Goal: Check status

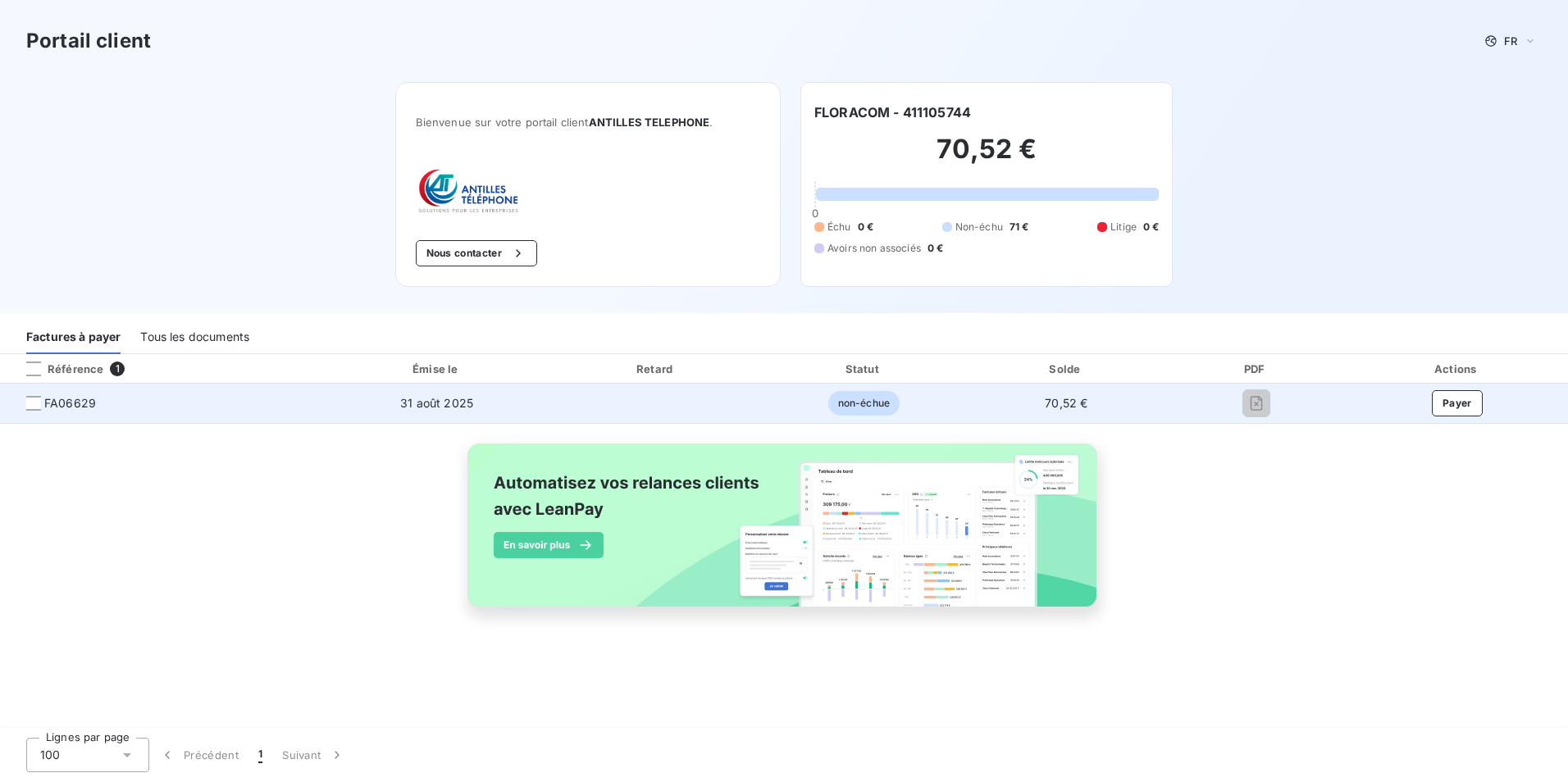
click at [42, 399] on span "FA06629" at bounding box center [161, 402] width 296 height 16
click at [34, 402] on div at bounding box center [33, 402] width 14 height 14
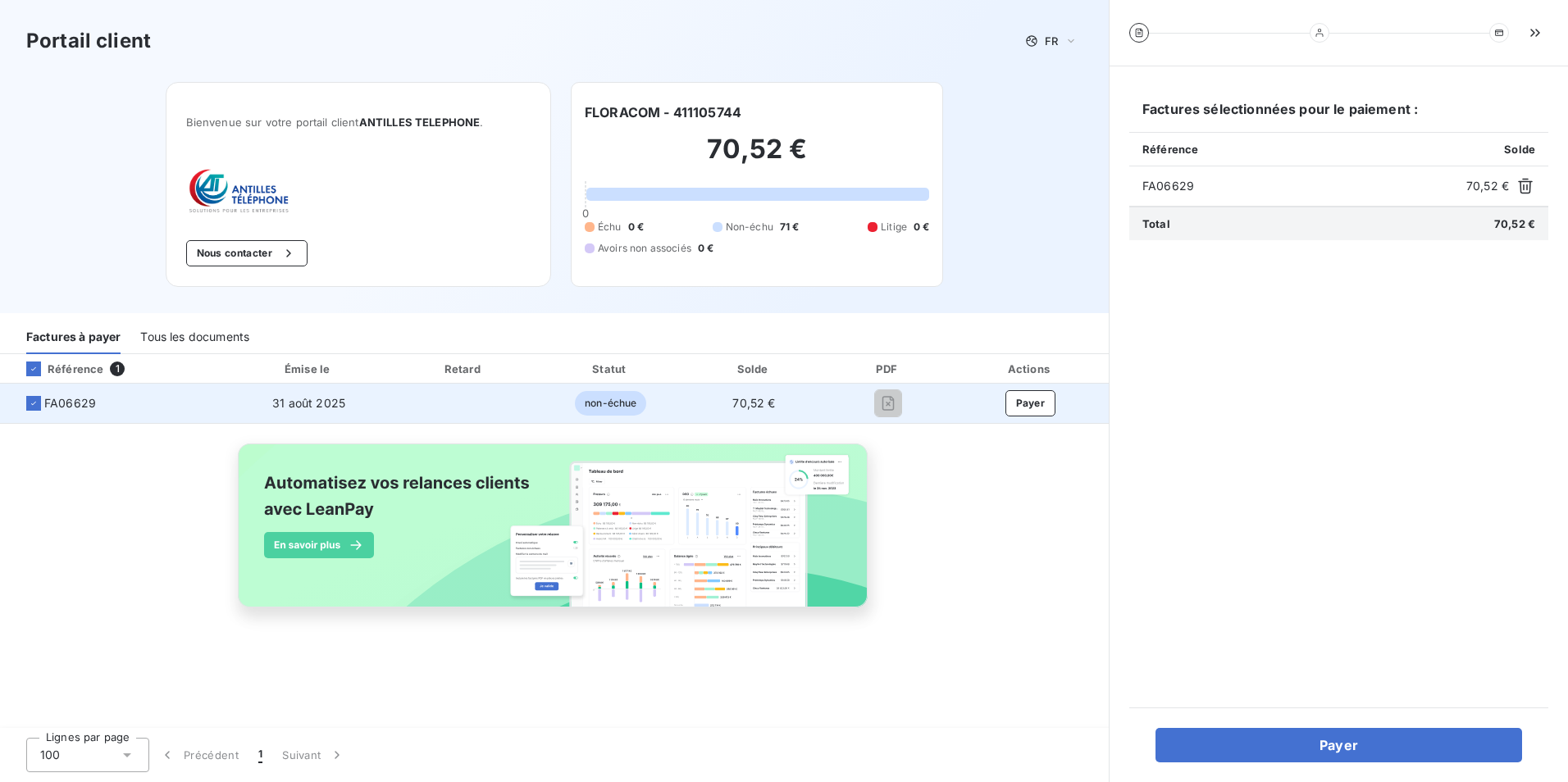
click at [67, 402] on span "FA06629" at bounding box center [69, 402] width 51 height 16
click at [68, 402] on span "FA06629" at bounding box center [69, 402] width 51 height 16
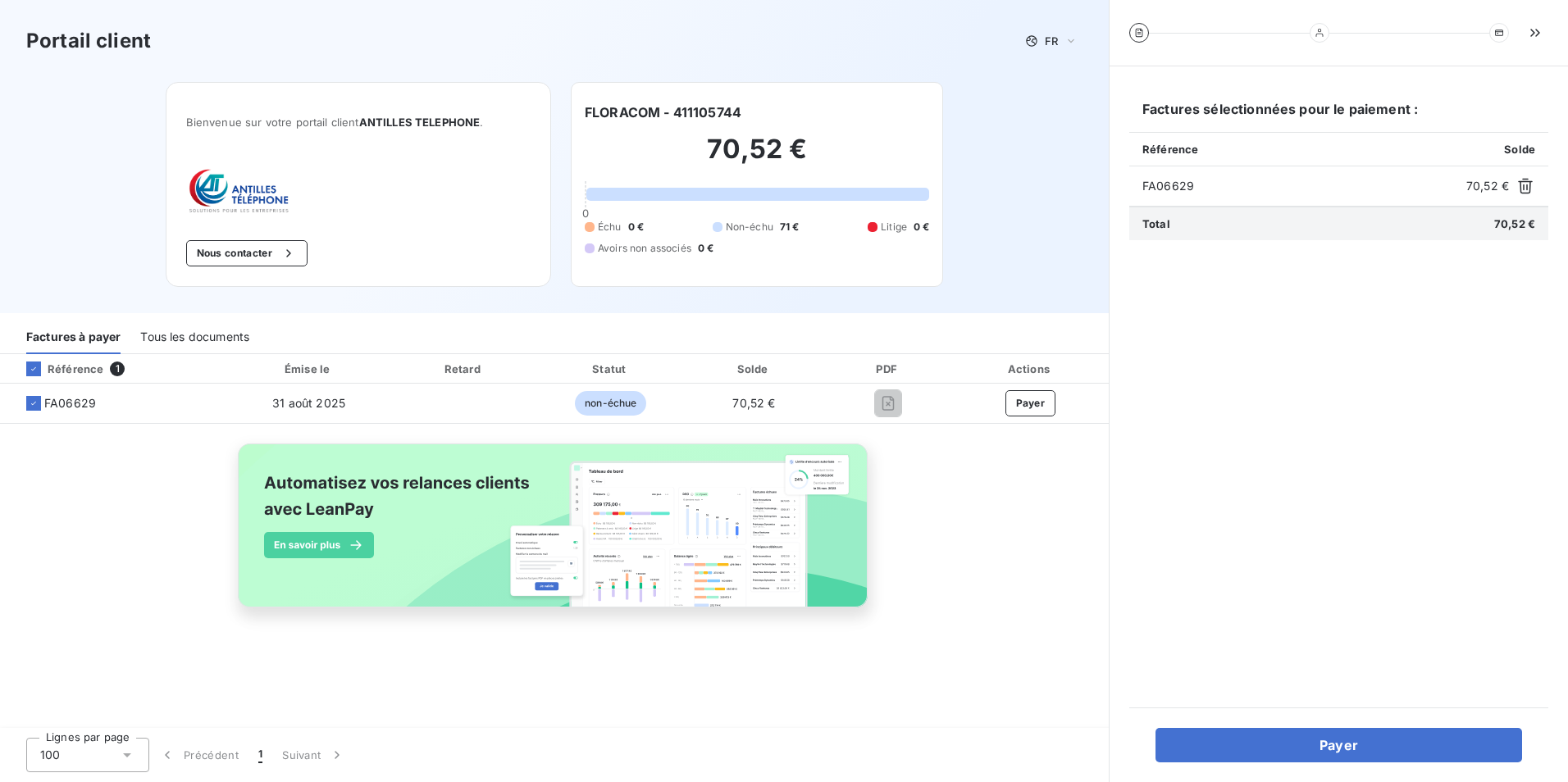
click at [950, 562] on div "Référence 1 Émise le Retard Statut Solde PDF Actions FA06629 [DATE] non-échue 7…" at bounding box center [554, 499] width 1109 height 291
click at [1175, 182] on span "FA06629" at bounding box center [1300, 186] width 317 height 16
click at [1174, 182] on span "FA06629" at bounding box center [1300, 186] width 317 height 16
click at [1212, 455] on div "Factures sélectionnées pour le paiement : Référence Solde FA06629 70,52 € Total…" at bounding box center [1338, 386] width 419 height 601
drag, startPoint x: 639, startPoint y: 671, endPoint x: 636, endPoint y: 662, distance: 9.5
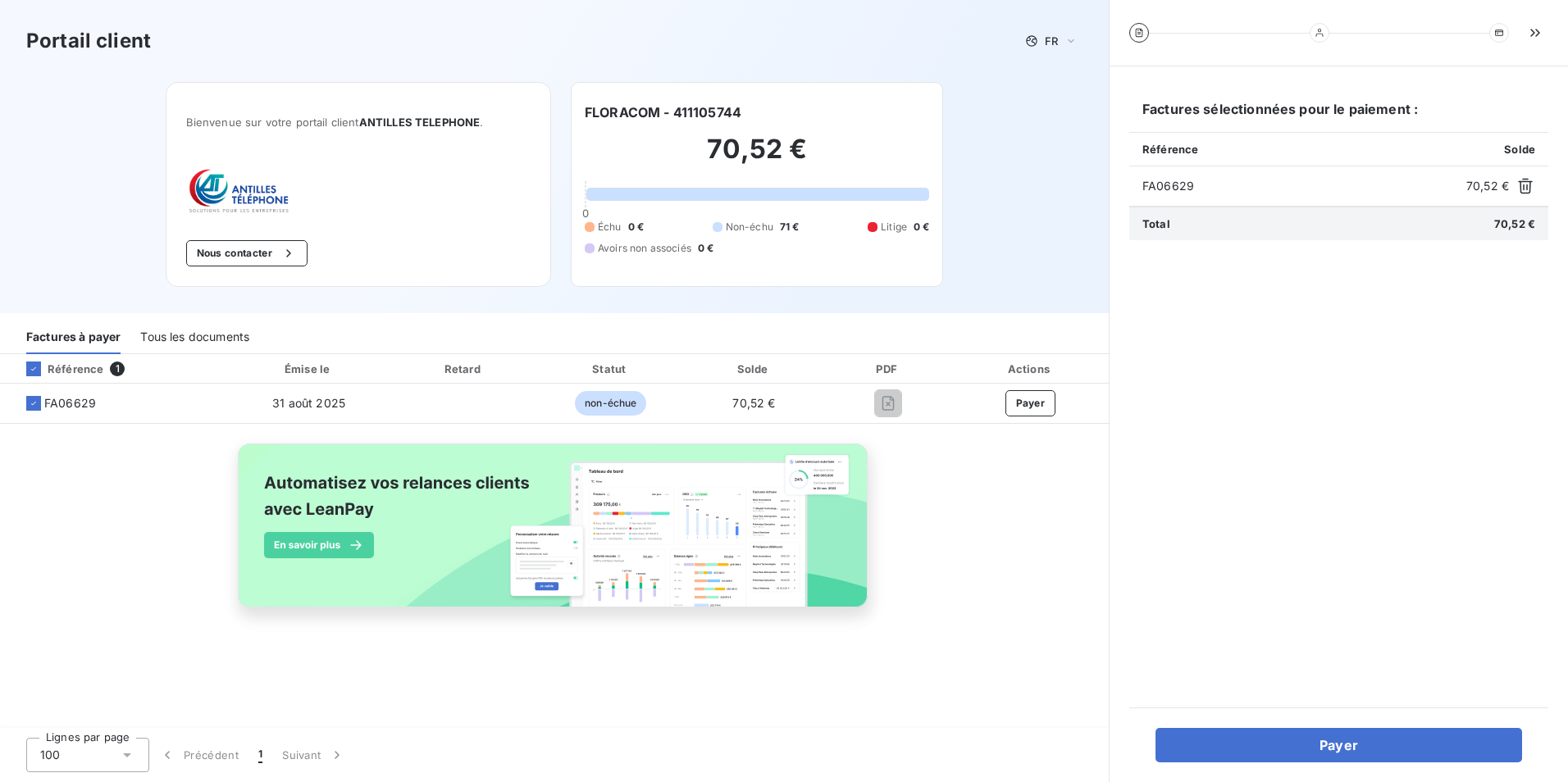
click at [638, 671] on div "Référence 1 Émise le Retard Statut Solde PDF Actions FA06629 [DATE] non-échue 7…" at bounding box center [554, 542] width 1109 height 375
